Goal: Transaction & Acquisition: Purchase product/service

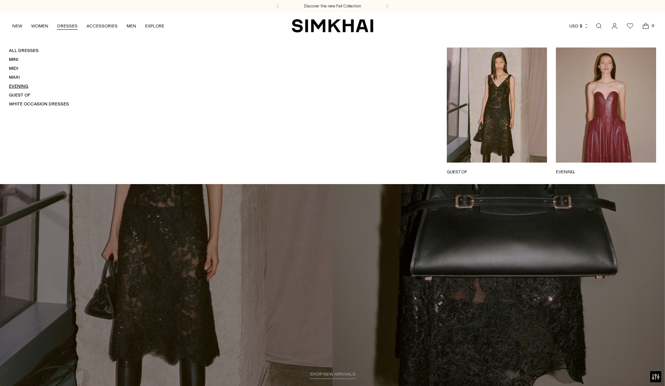
click at [19, 84] on link "Evening" at bounding box center [18, 86] width 19 height 5
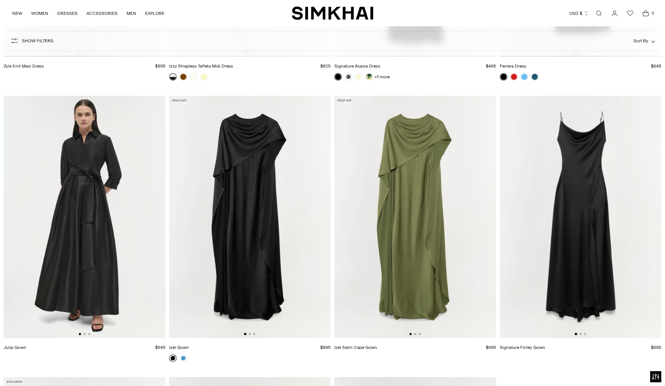
scroll to position [0, 0]
click at [107, 213] on img at bounding box center [84, 217] width 162 height 242
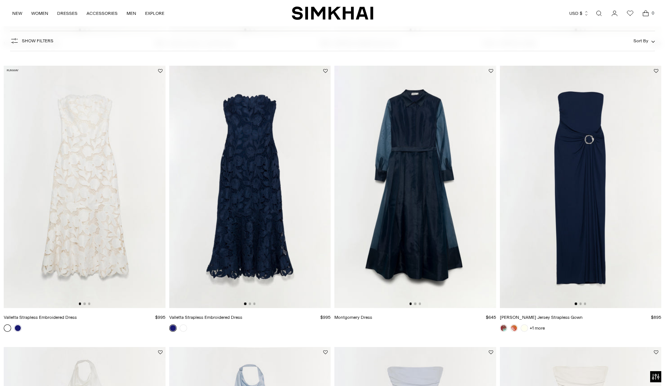
scroll to position [873, 0]
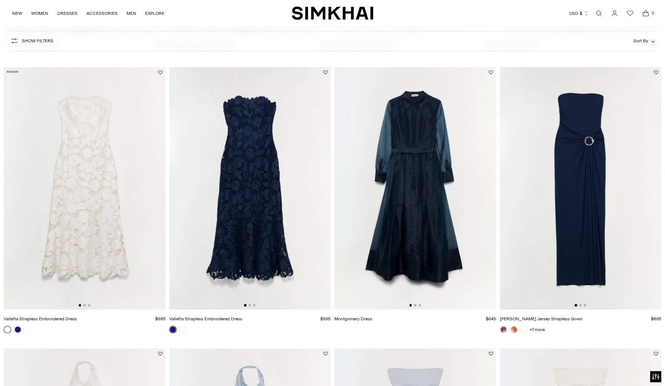
click at [402, 164] on img at bounding box center [415, 188] width 162 height 242
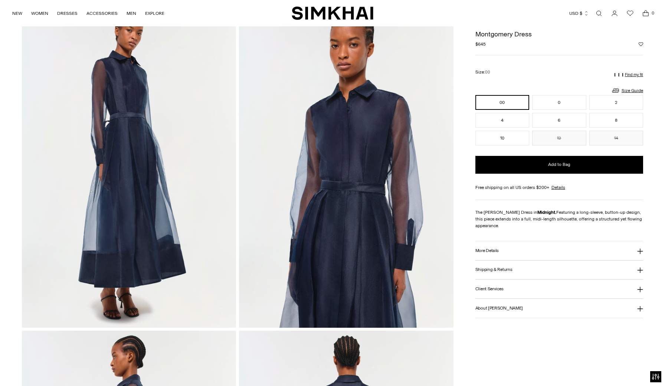
scroll to position [48, 0]
